Goal: Check status: Check status

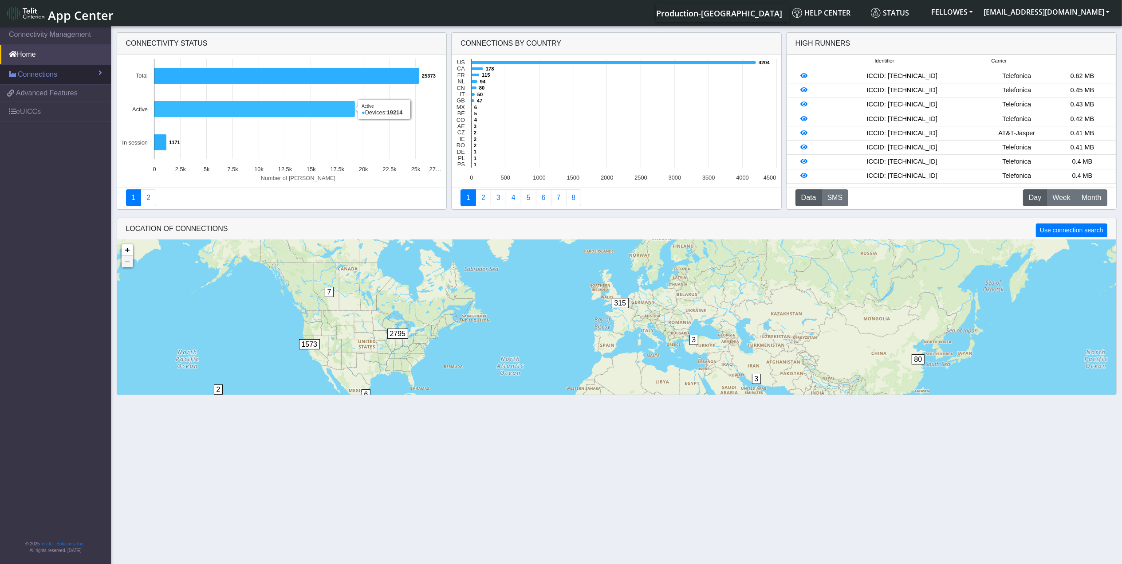
click at [40, 75] on span "Connections" at bounding box center [37, 74] width 39 height 11
click at [70, 78] on link "Connections" at bounding box center [55, 75] width 111 height 20
click at [16, 75] on link "Connections" at bounding box center [55, 75] width 111 height 20
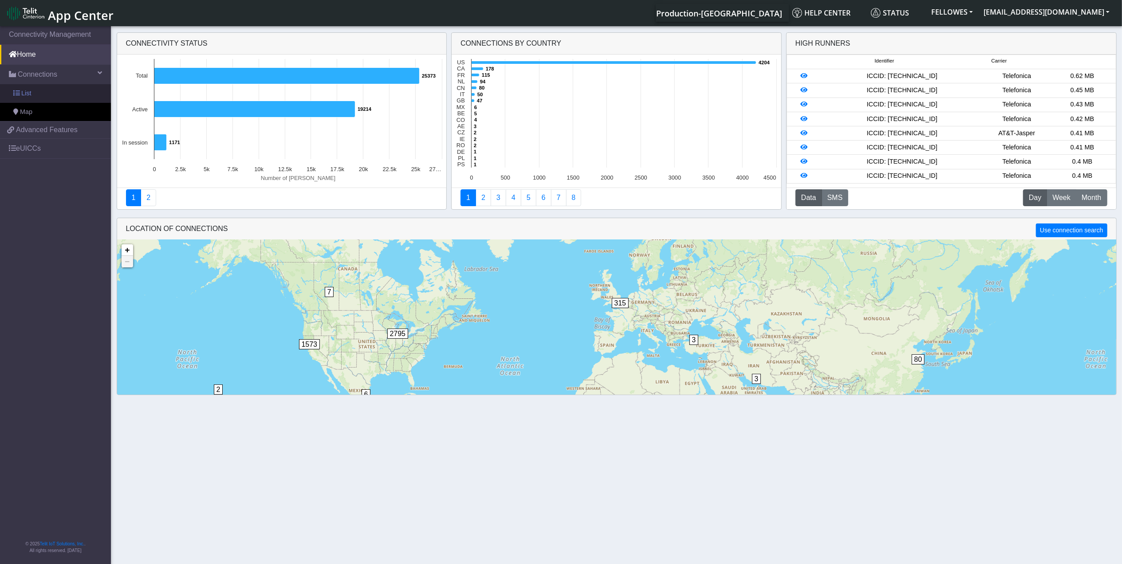
click at [18, 96] on span at bounding box center [16, 93] width 6 height 6
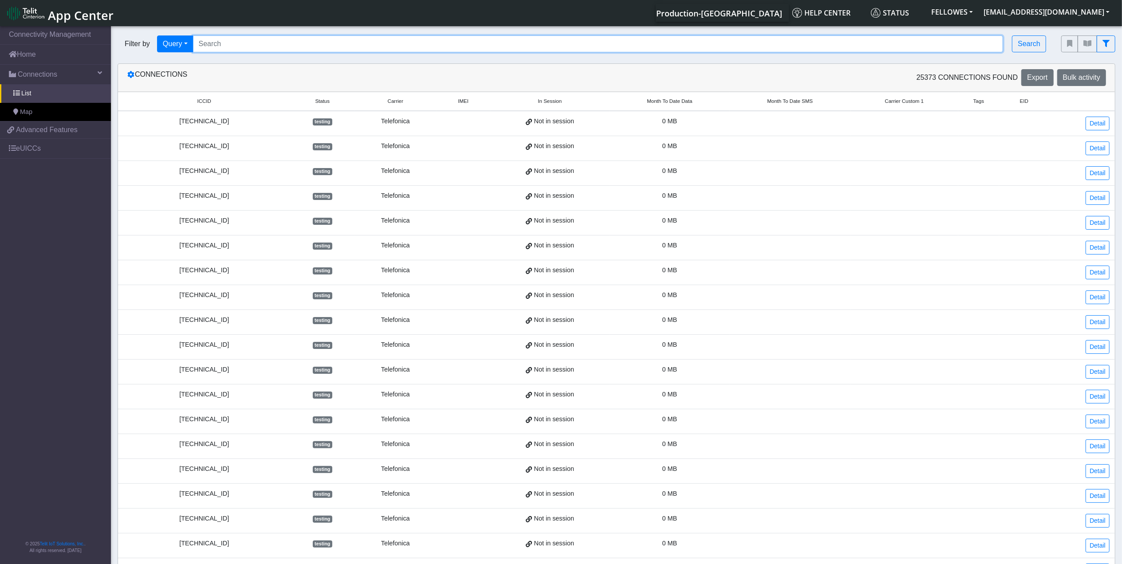
click at [232, 44] on input "Search..." at bounding box center [598, 43] width 811 height 17
type input "353141288002731"
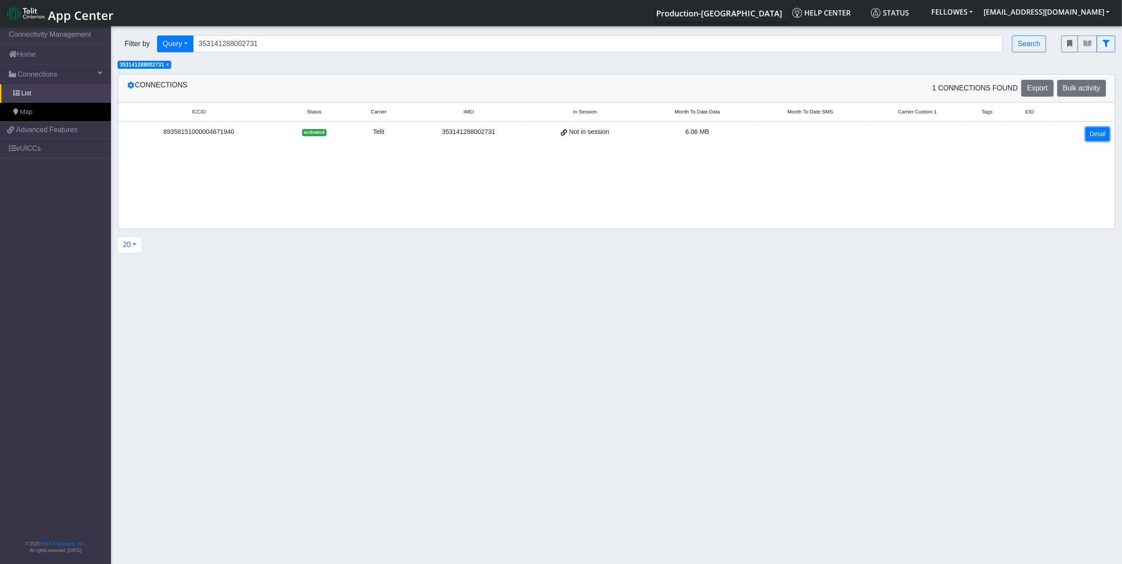
click at [1091, 134] on link "Detail" at bounding box center [1098, 134] width 24 height 14
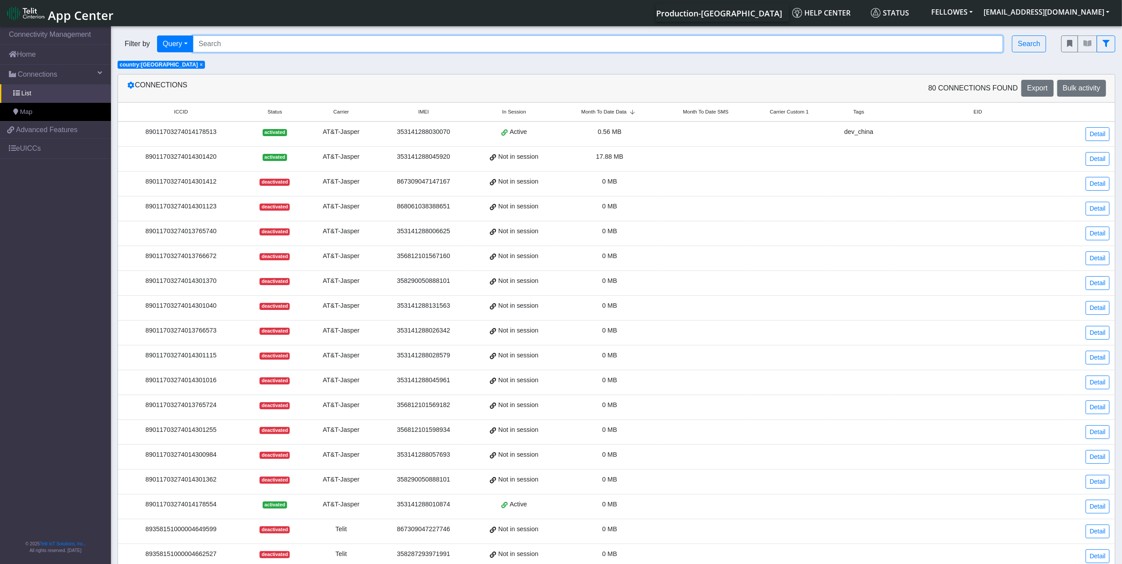
drag, startPoint x: 361, startPoint y: 49, endPoint x: 357, endPoint y: 41, distance: 8.3
click at [361, 49] on input "Search..." at bounding box center [598, 43] width 811 height 17
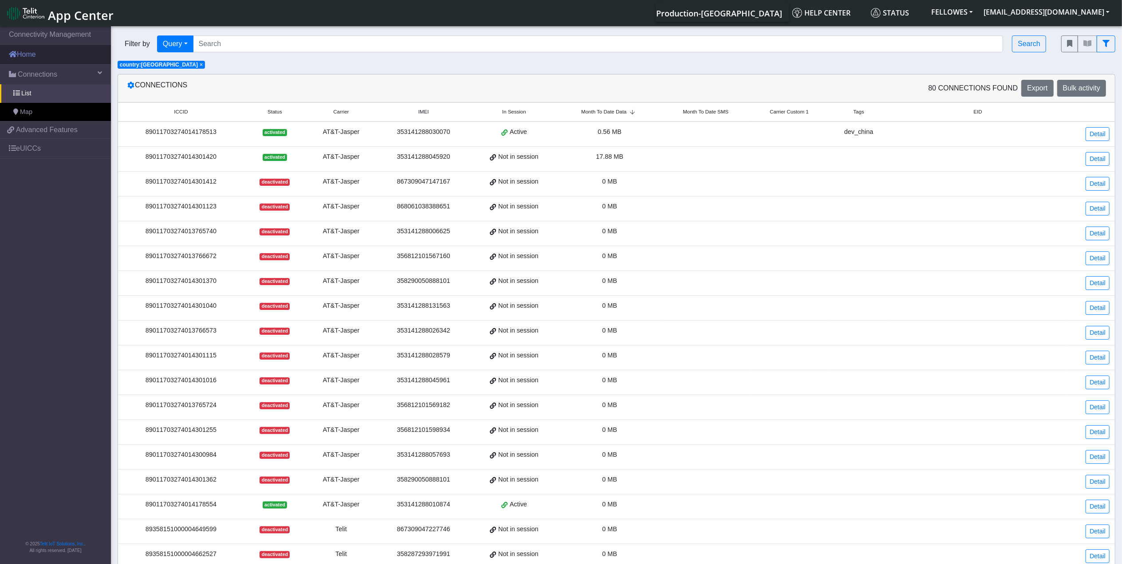
click at [38, 59] on link "Home" at bounding box center [55, 55] width 111 height 20
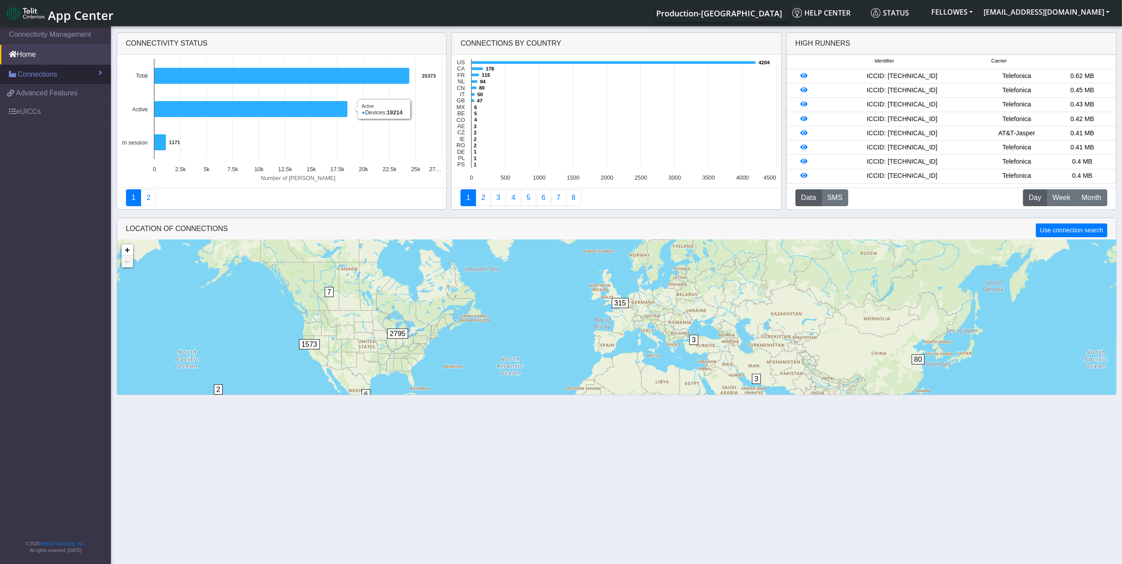
click at [55, 74] on span "Connections" at bounding box center [37, 74] width 39 height 11
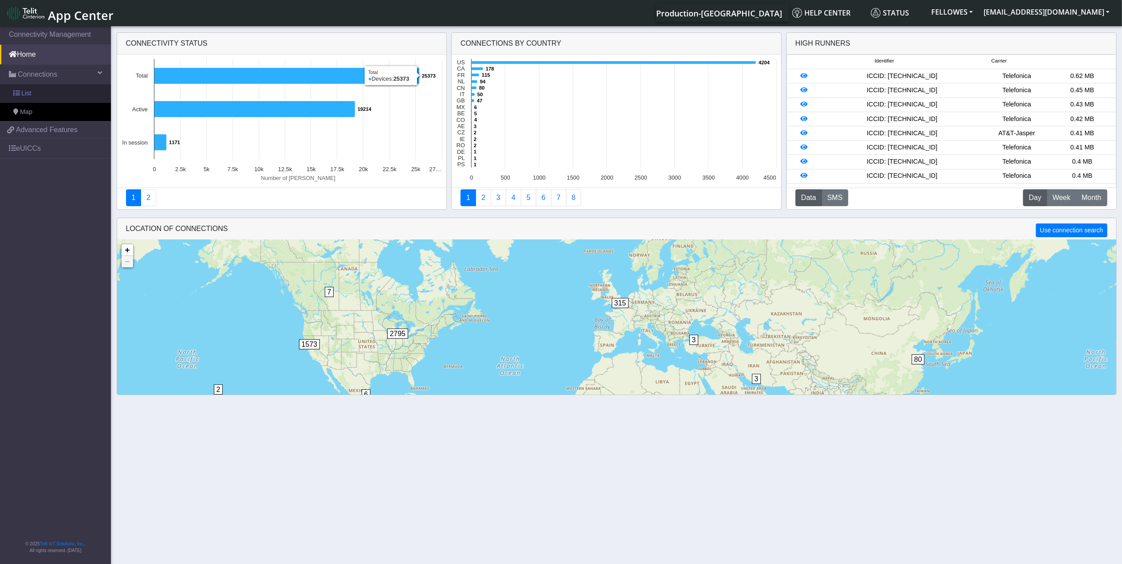
click at [65, 91] on link "List" at bounding box center [55, 93] width 111 height 19
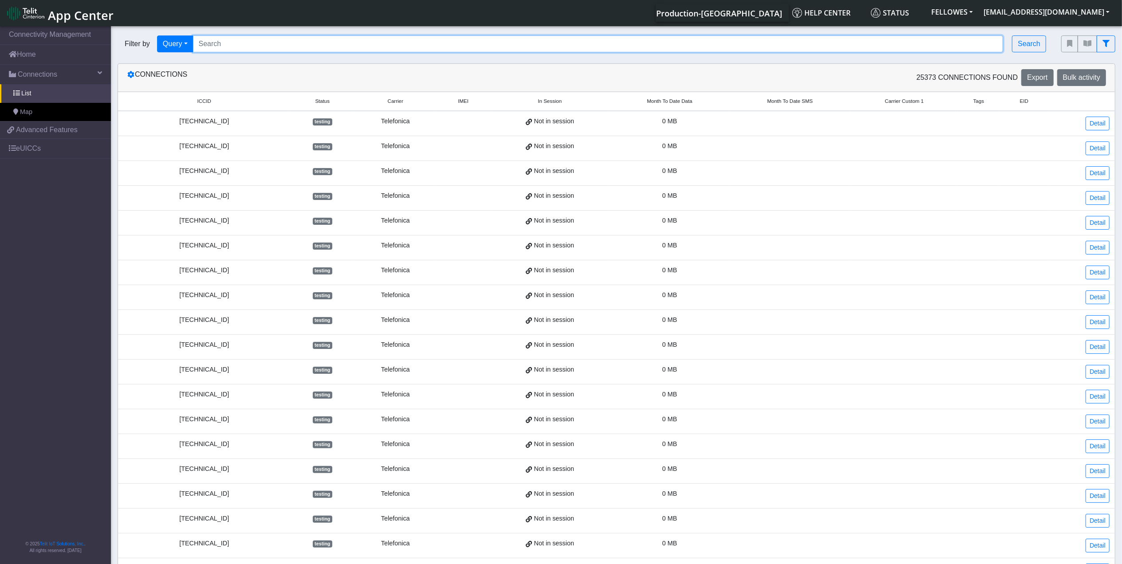
click at [265, 43] on input "Search..." at bounding box center [598, 43] width 811 height 17
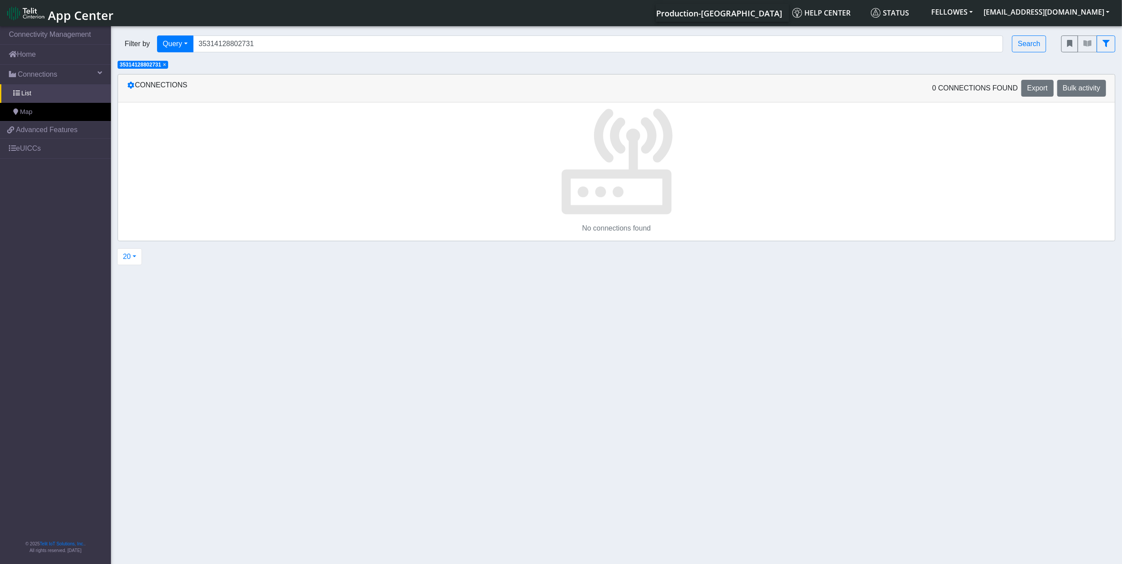
click at [166, 66] on span "×" at bounding box center [164, 65] width 3 height 6
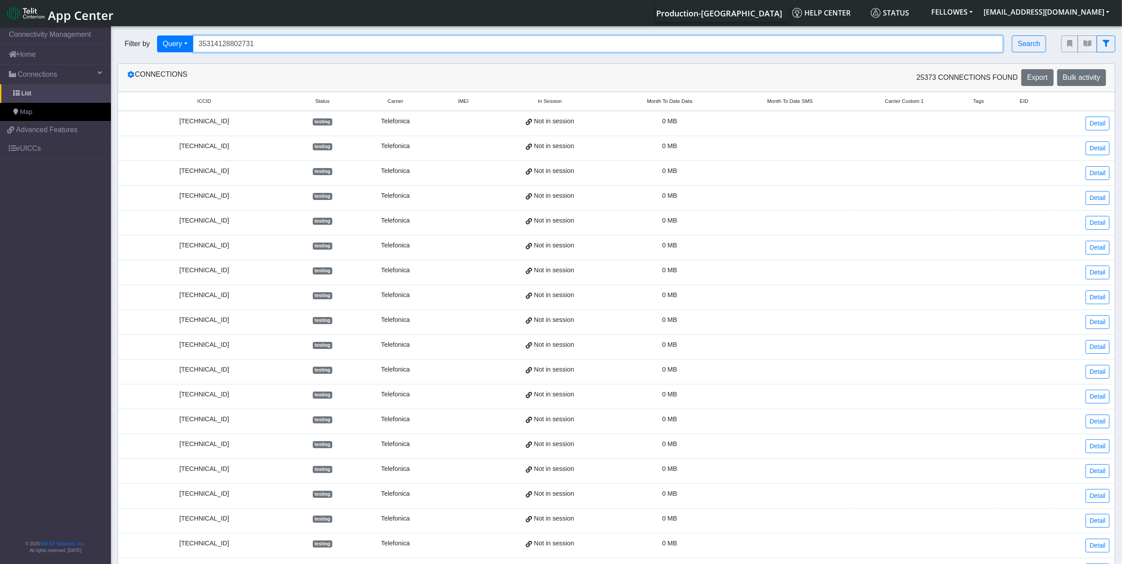
click at [267, 43] on input "35314128802731" at bounding box center [598, 43] width 811 height 17
type input "35314128802731"
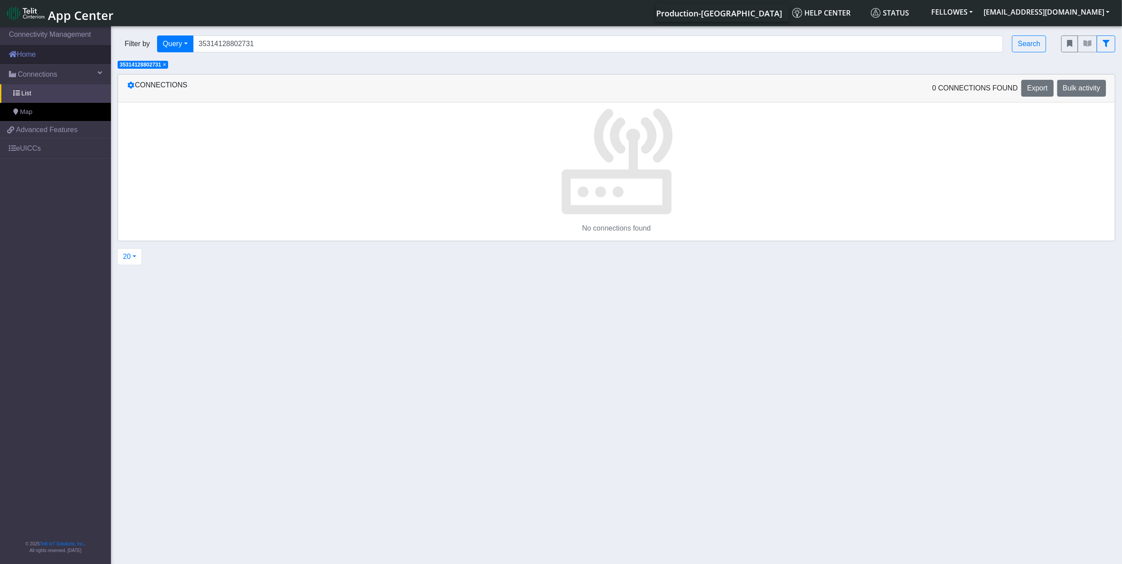
click at [41, 57] on link "Home" at bounding box center [55, 55] width 111 height 20
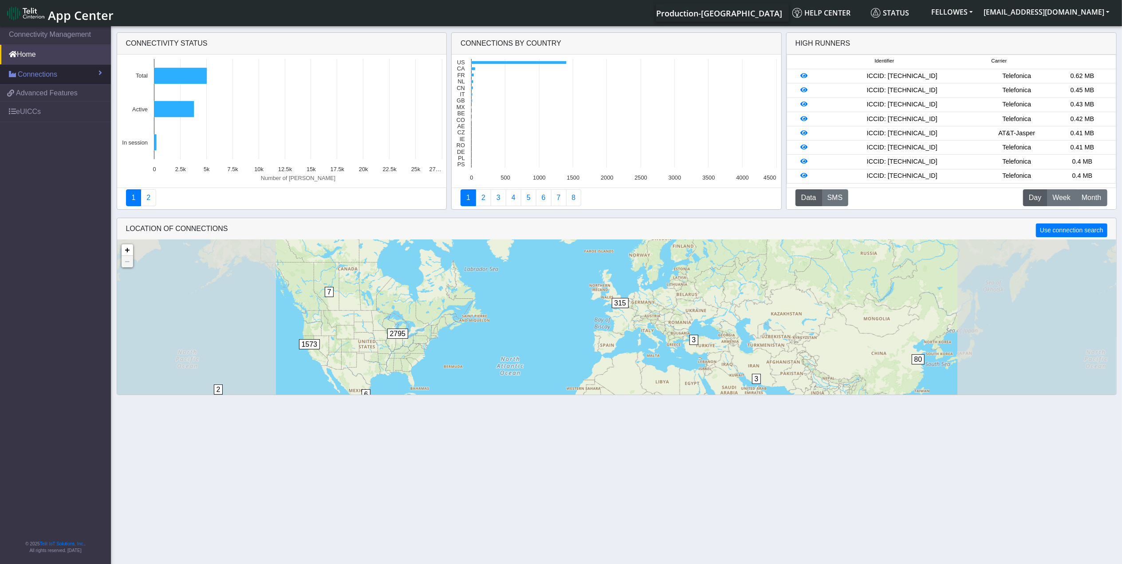
click at [49, 76] on span "Connections" at bounding box center [37, 74] width 39 height 11
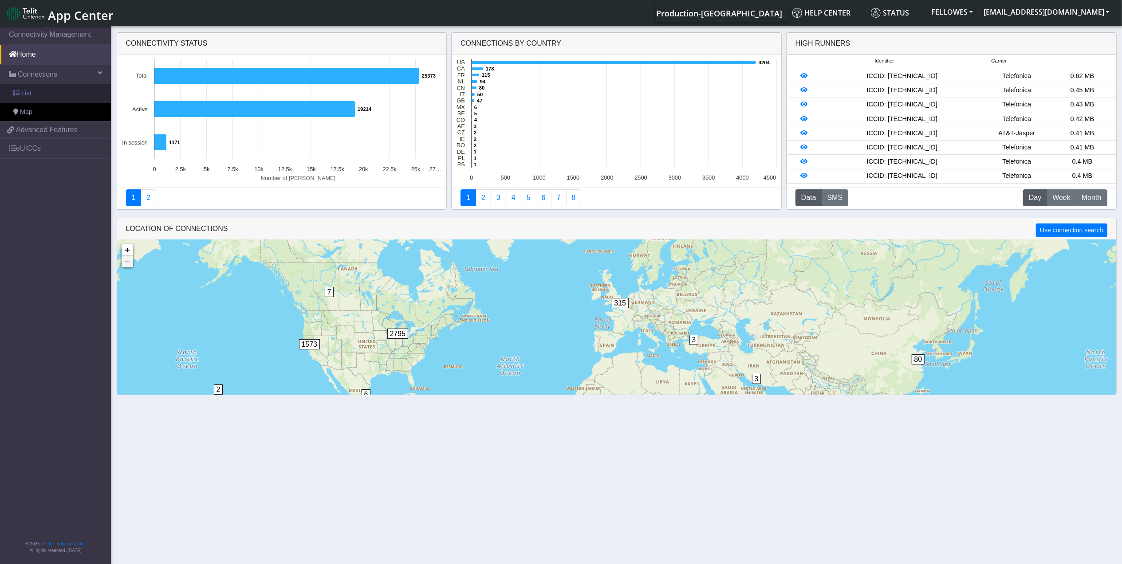
click at [55, 98] on link "List" at bounding box center [55, 93] width 111 height 19
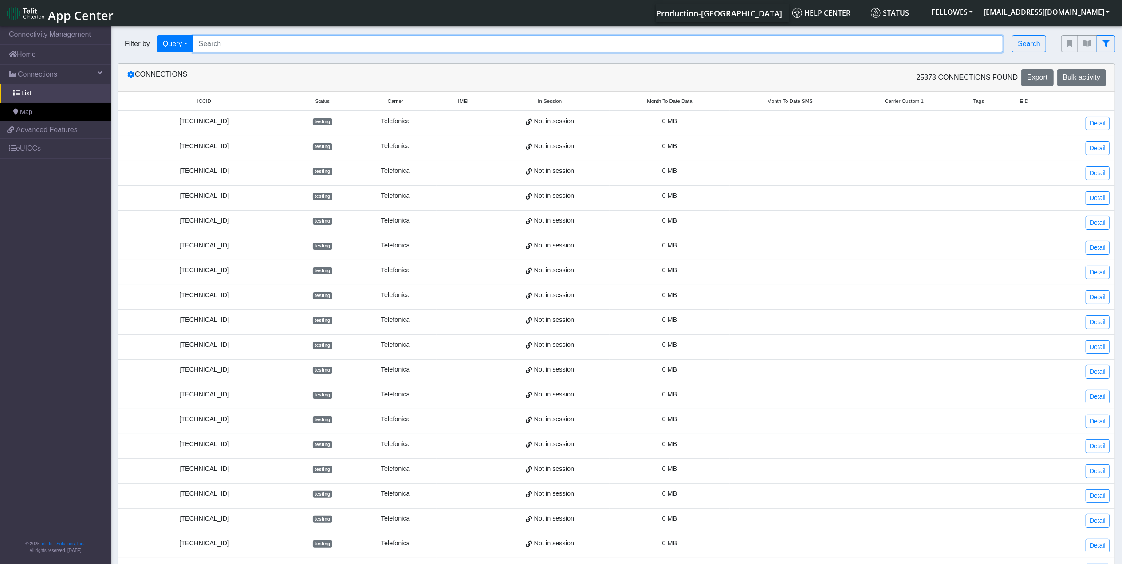
click at [240, 44] on input "Search..." at bounding box center [598, 43] width 811 height 17
type input "353141288002731"
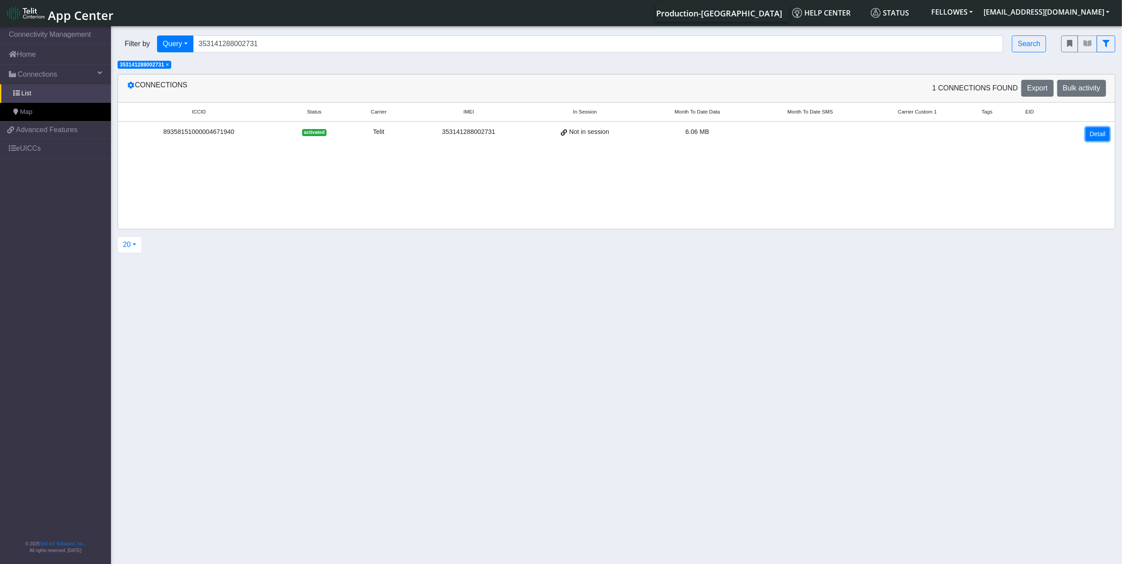
click at [1088, 136] on link "Detail" at bounding box center [1098, 134] width 24 height 14
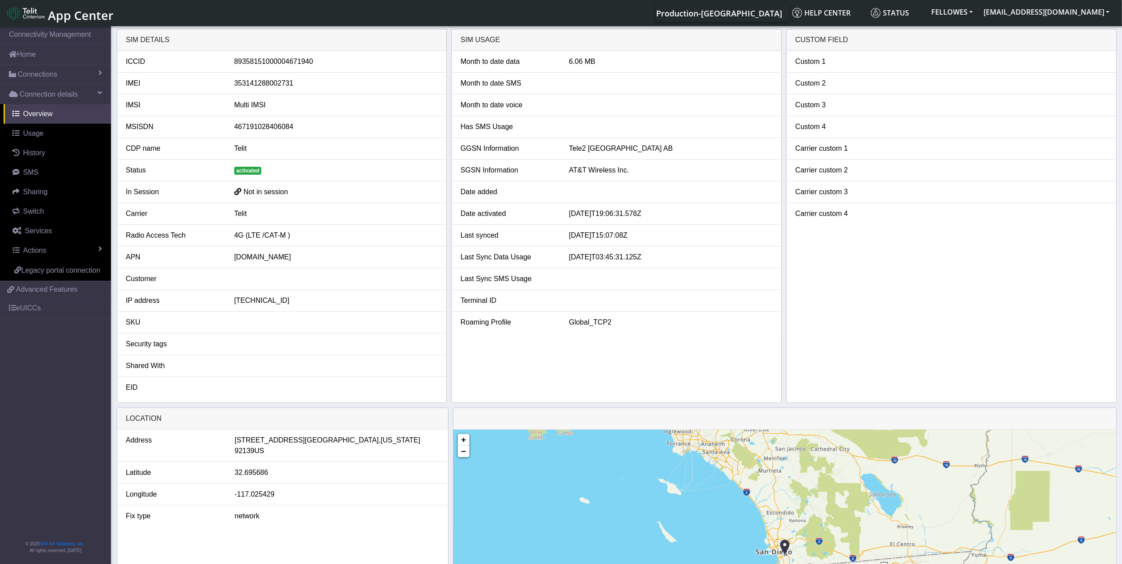
click at [286, 84] on div "353141288002731" at bounding box center [336, 83] width 217 height 11
drag, startPoint x: 286, startPoint y: 84, endPoint x: 261, endPoint y: 84, distance: 24.8
copy div "353141288002731"
